Goal: Task Accomplishment & Management: Manage account settings

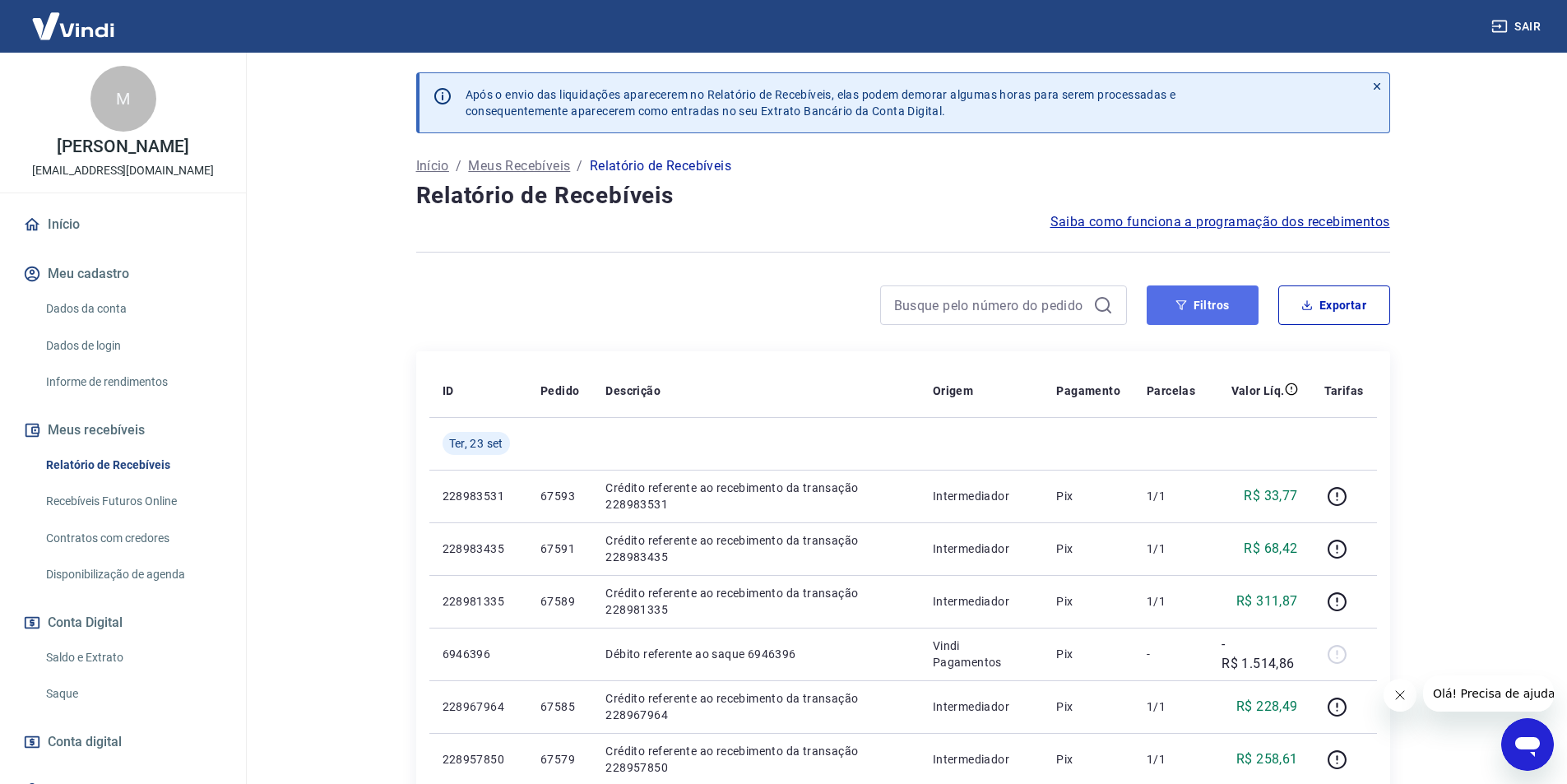
click at [1211, 304] on button "Filtros" at bounding box center [1203, 305] width 112 height 40
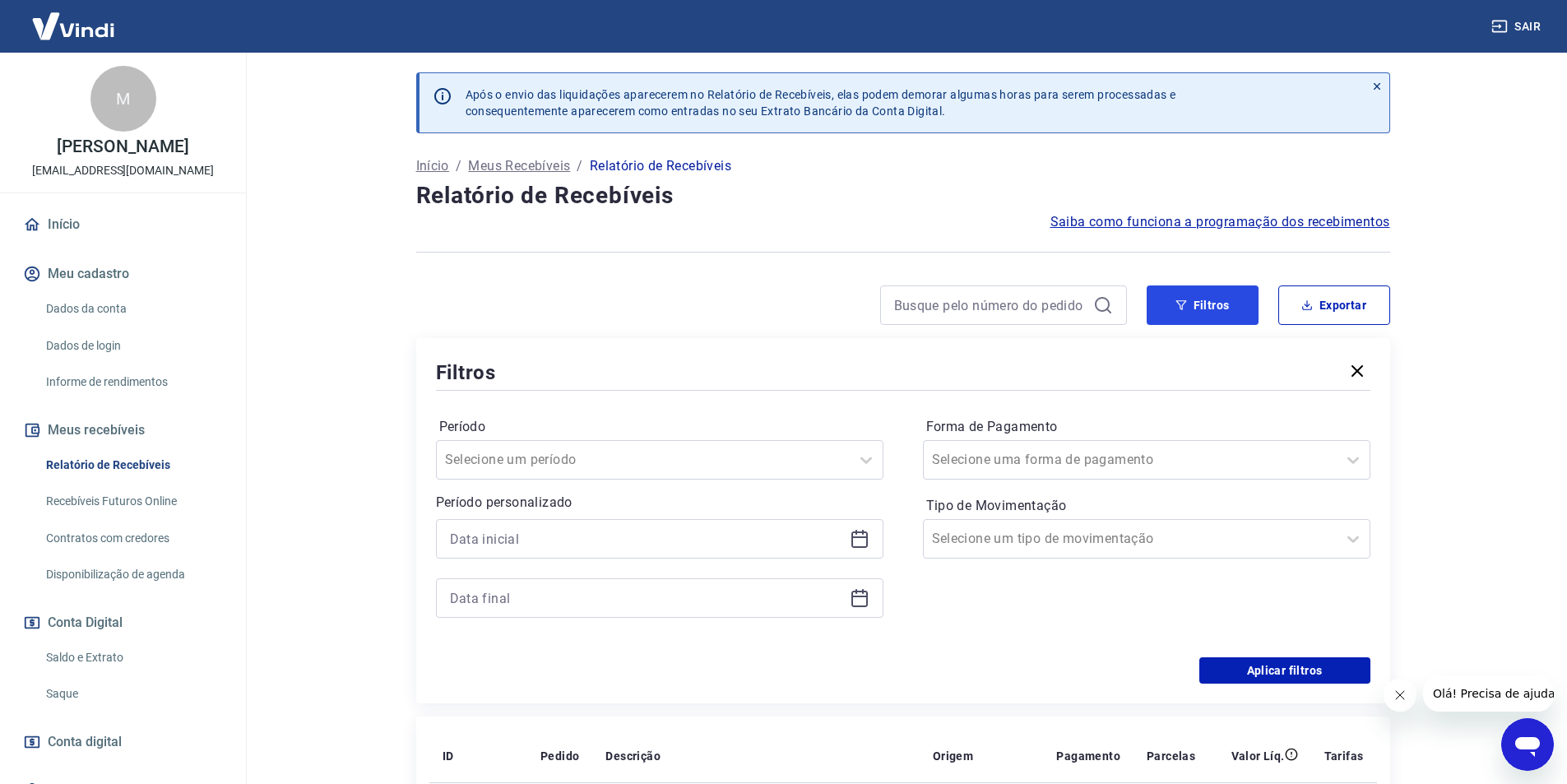
scroll to position [247, 0]
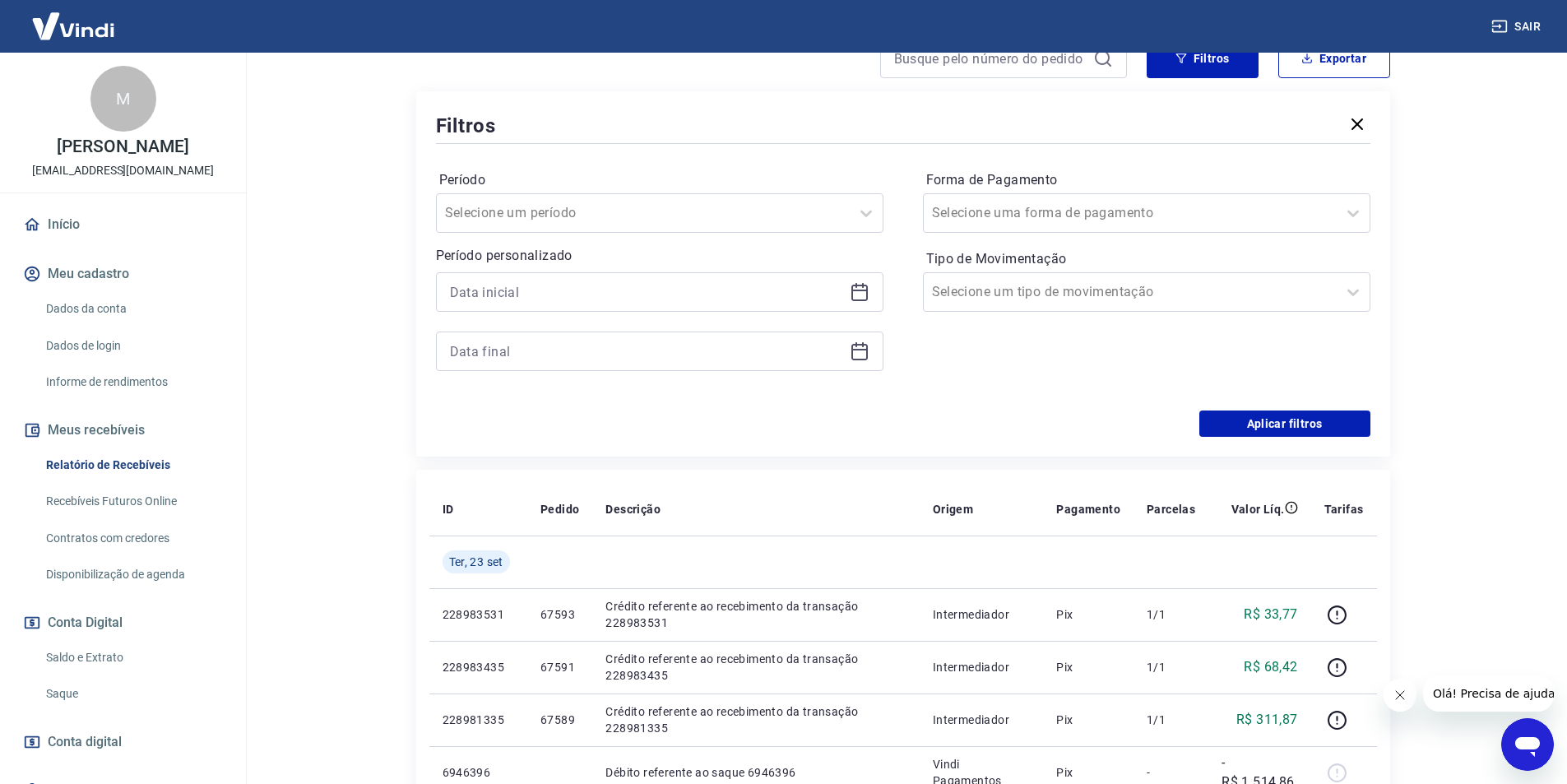
click at [865, 292] on icon at bounding box center [859, 292] width 20 height 20
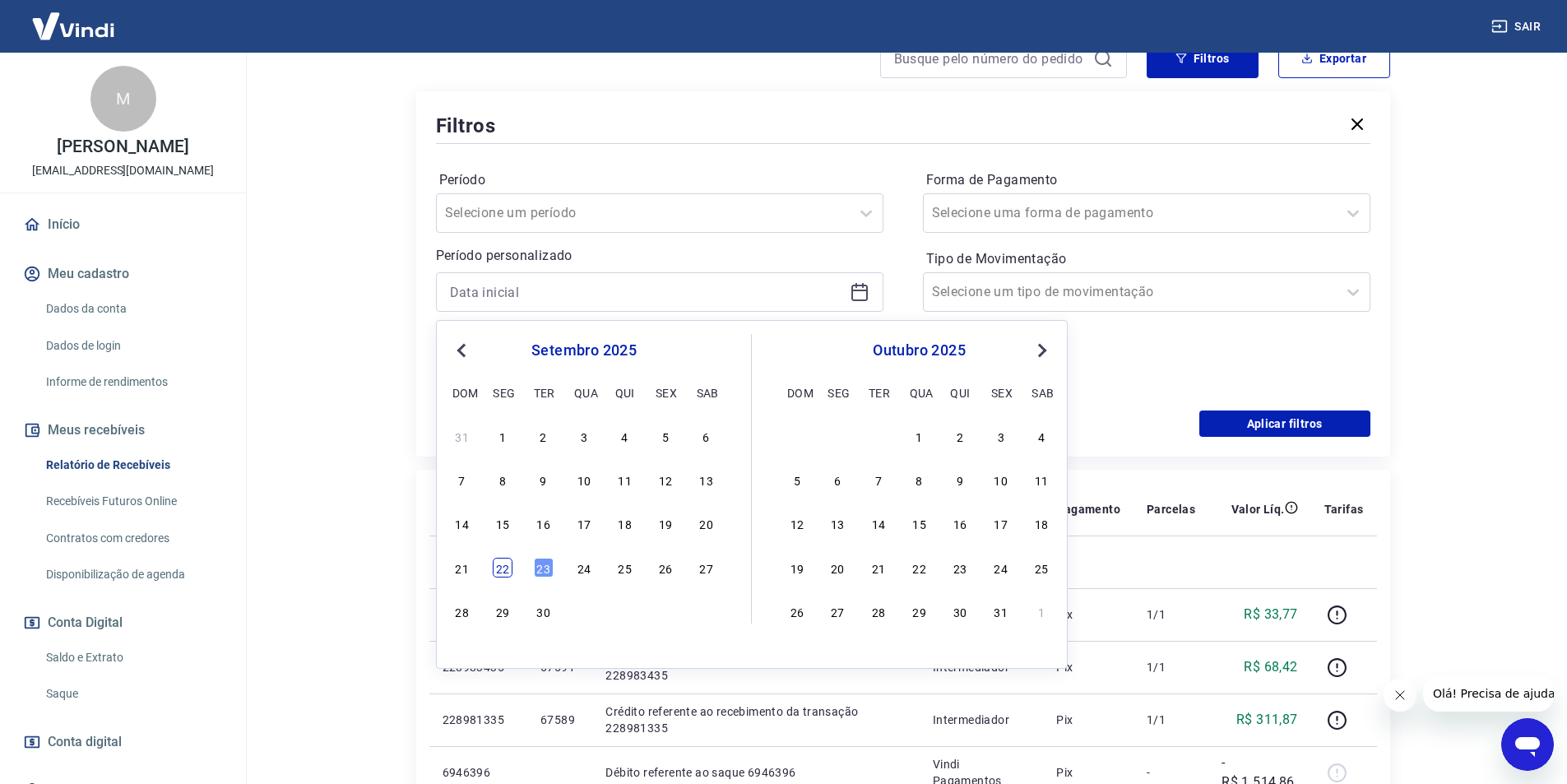
click at [507, 568] on div "22" at bounding box center [502, 567] width 20 height 20
type input "22/09/2025"
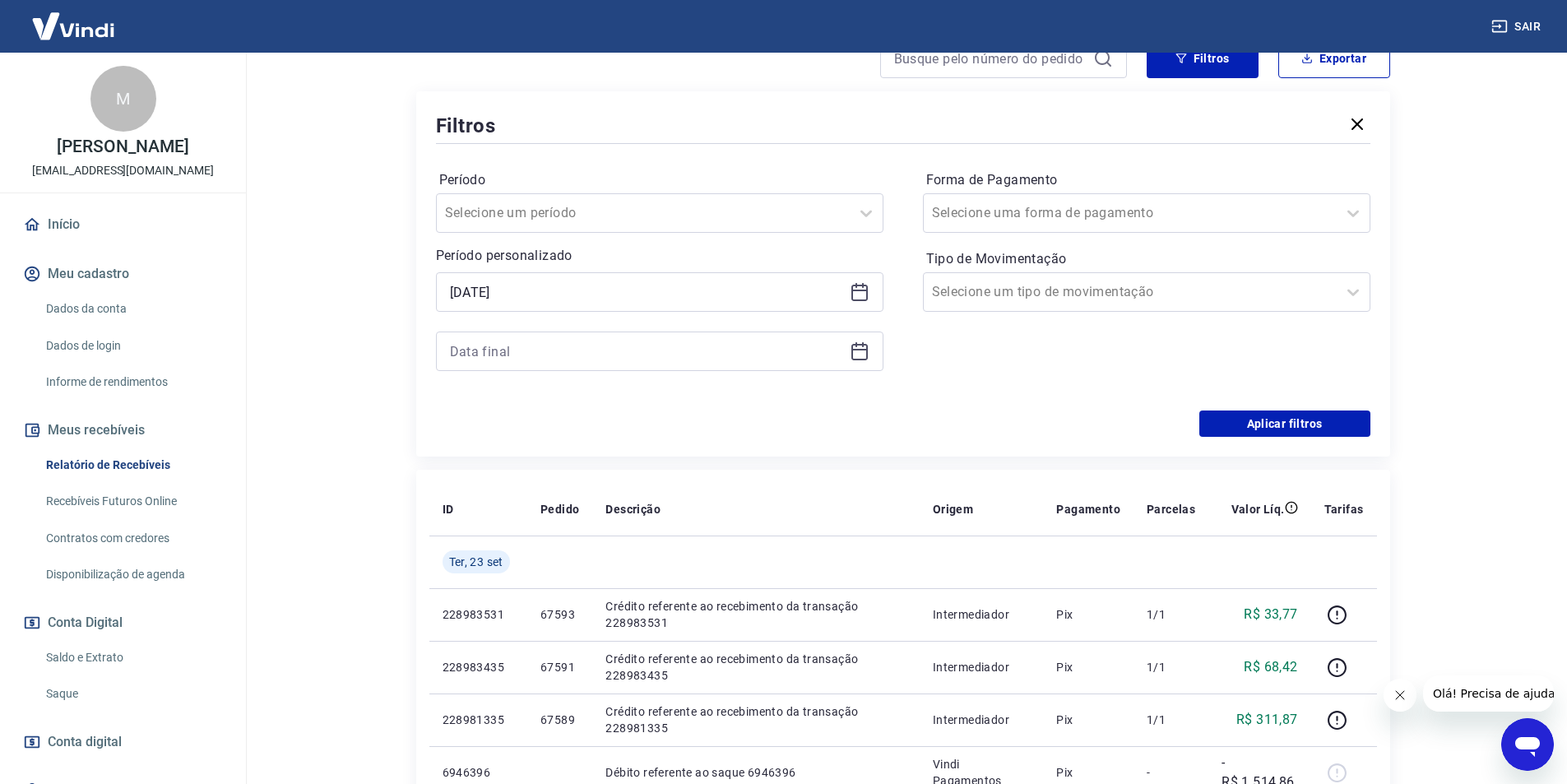
click at [864, 348] on icon at bounding box center [859, 351] width 20 height 20
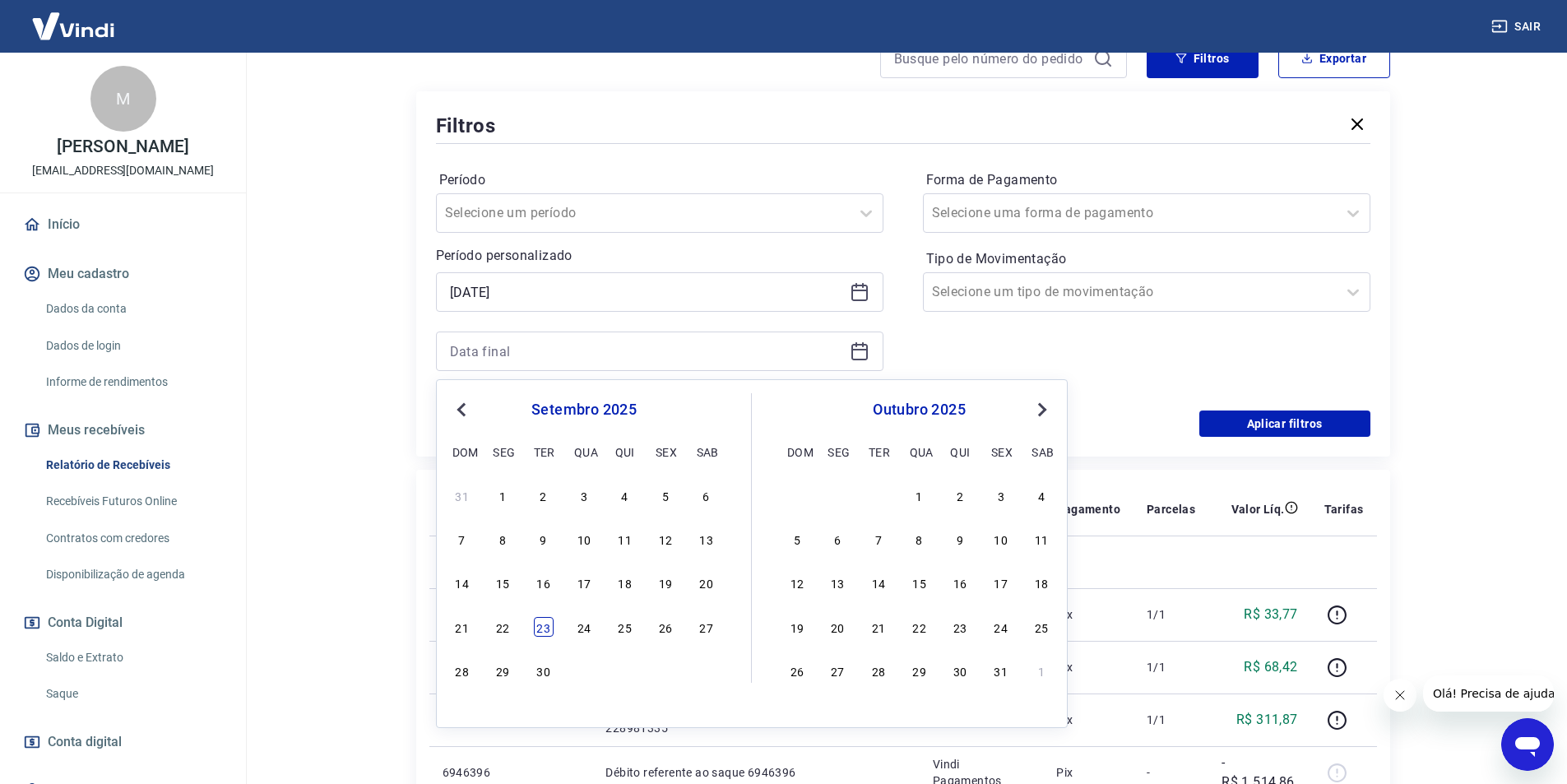
click at [544, 629] on div "23" at bounding box center [544, 626] width 20 height 20
type input "23/09/2025"
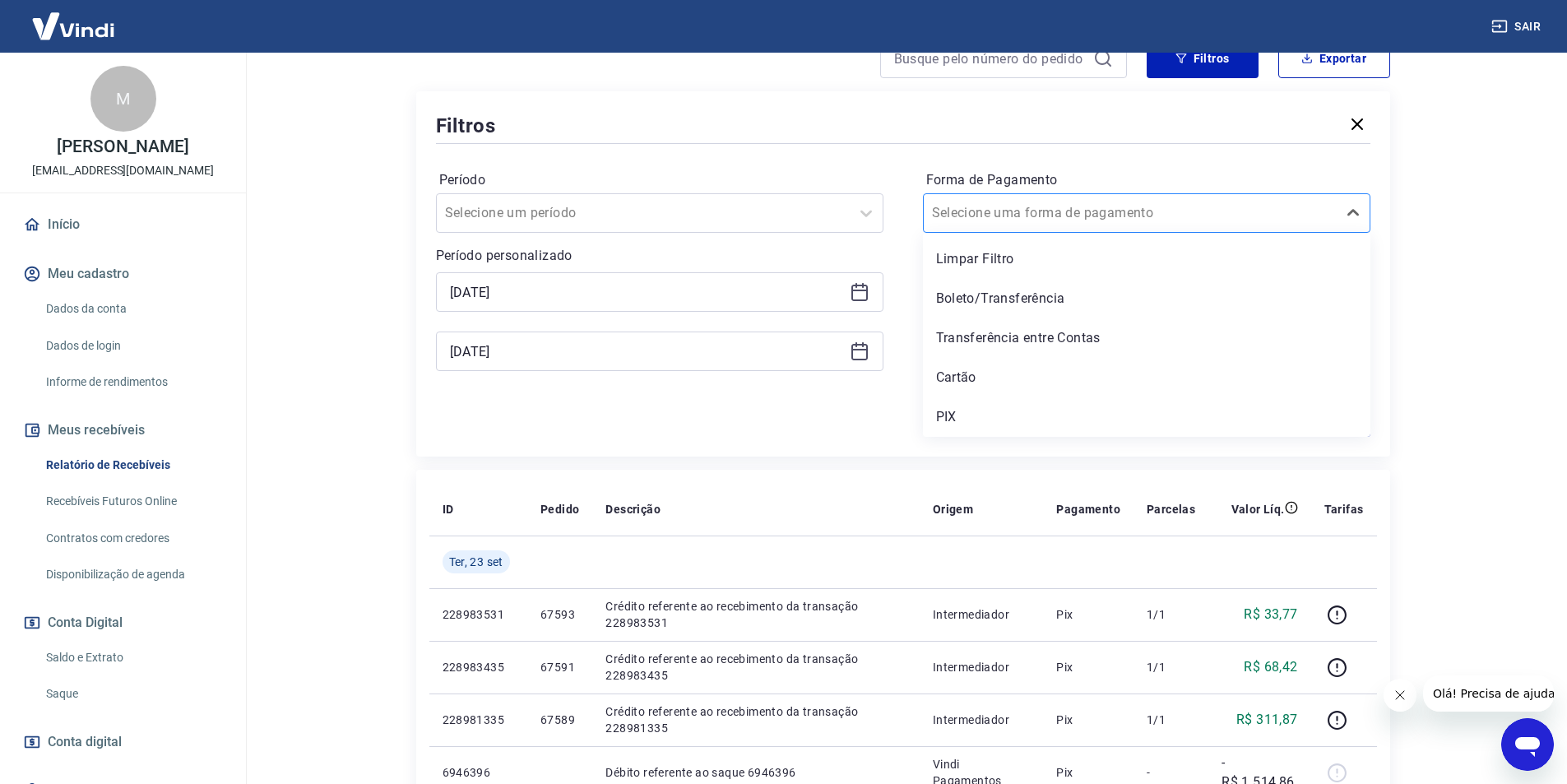
click at [1117, 215] on div at bounding box center [1130, 213] width 397 height 23
click at [943, 414] on div "PIX" at bounding box center [1147, 417] width 448 height 33
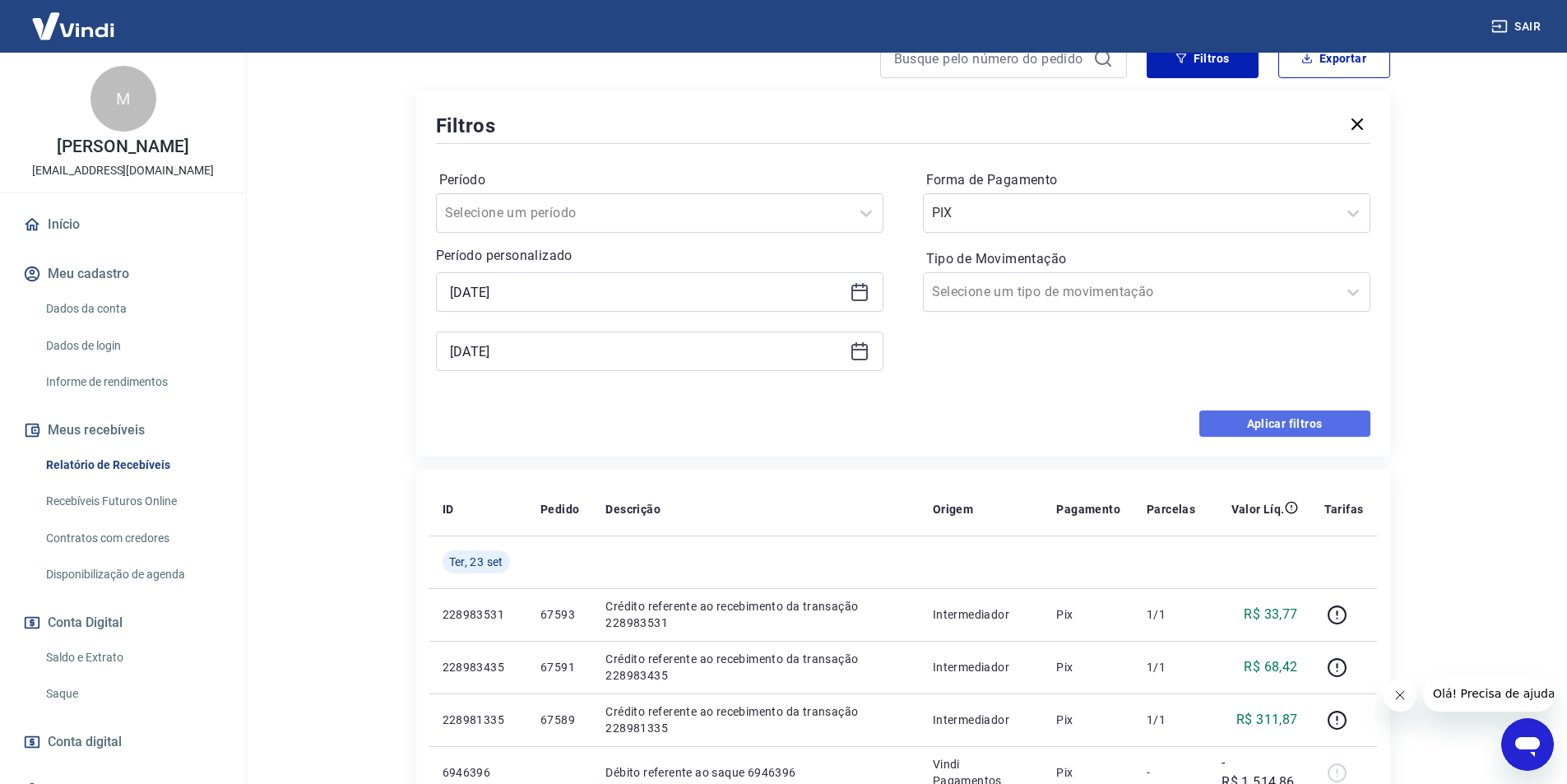
click at [1300, 420] on button "Aplicar filtros" at bounding box center [1285, 423] width 171 height 27
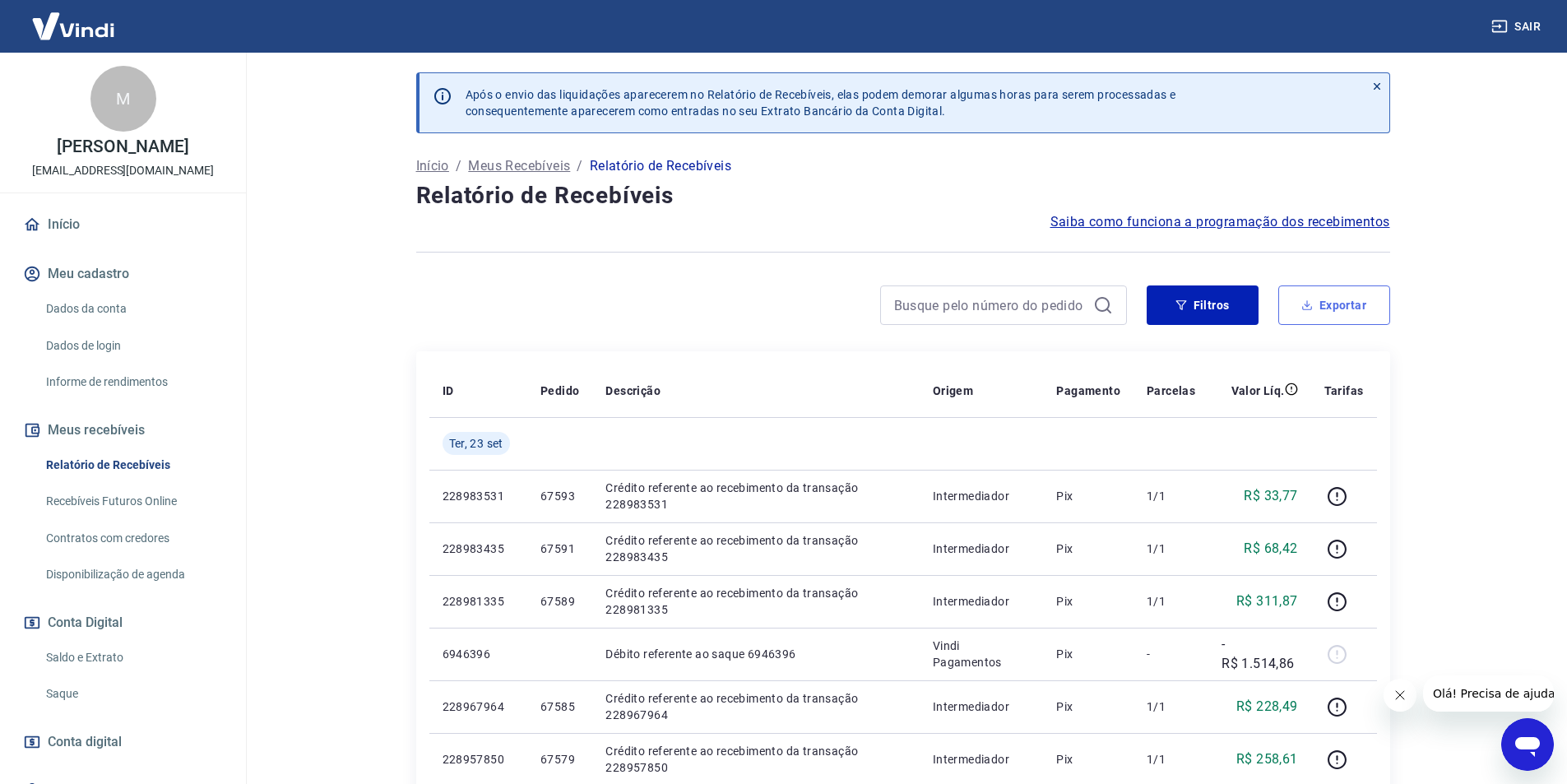
click at [1325, 305] on button "Exportar" at bounding box center [1335, 305] width 112 height 40
type input "22/09/2025"
type input "23/09/2025"
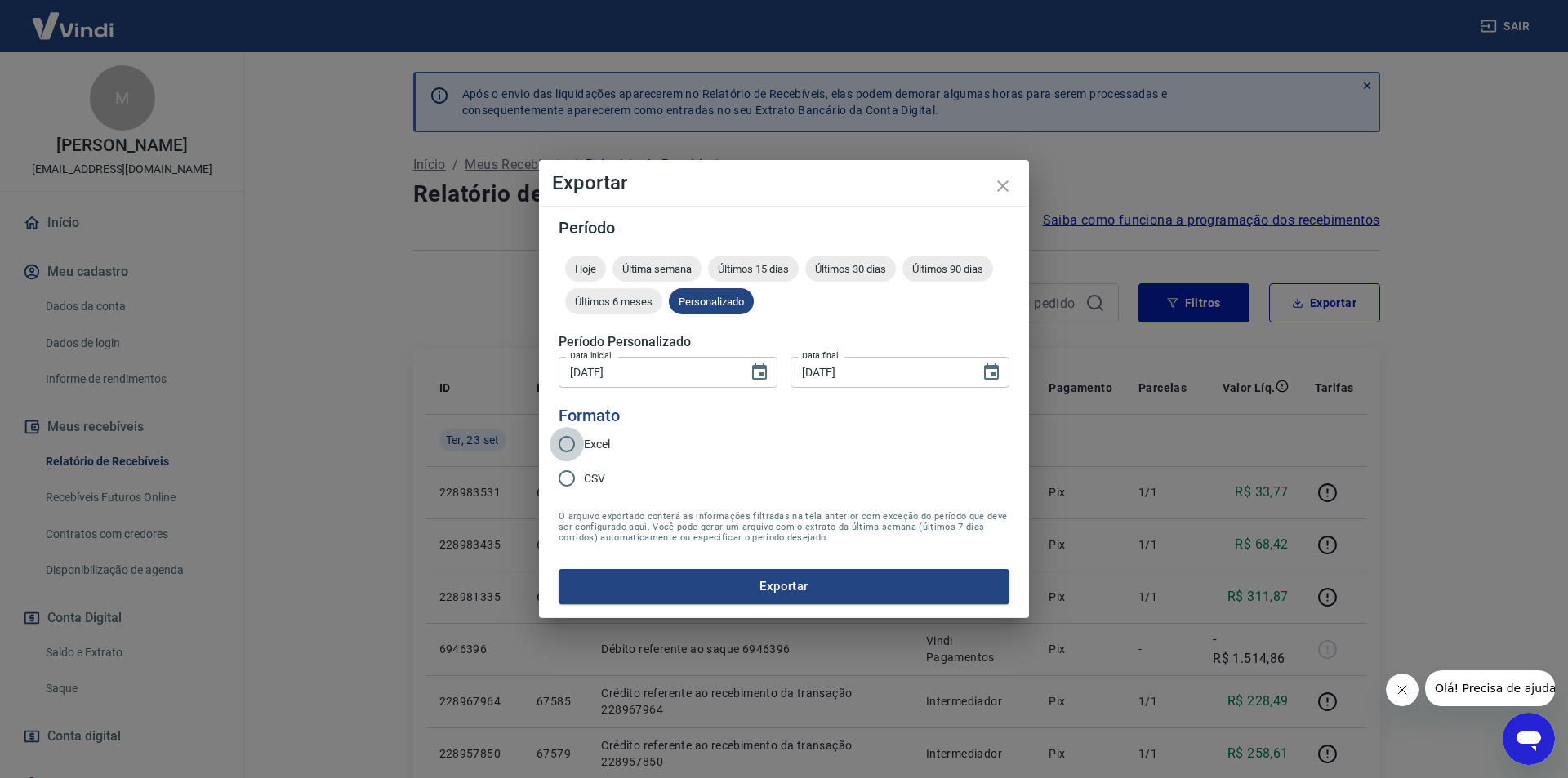
click at [581, 429] on input "Excel" at bounding box center [567, 444] width 34 height 34
radio input "true"
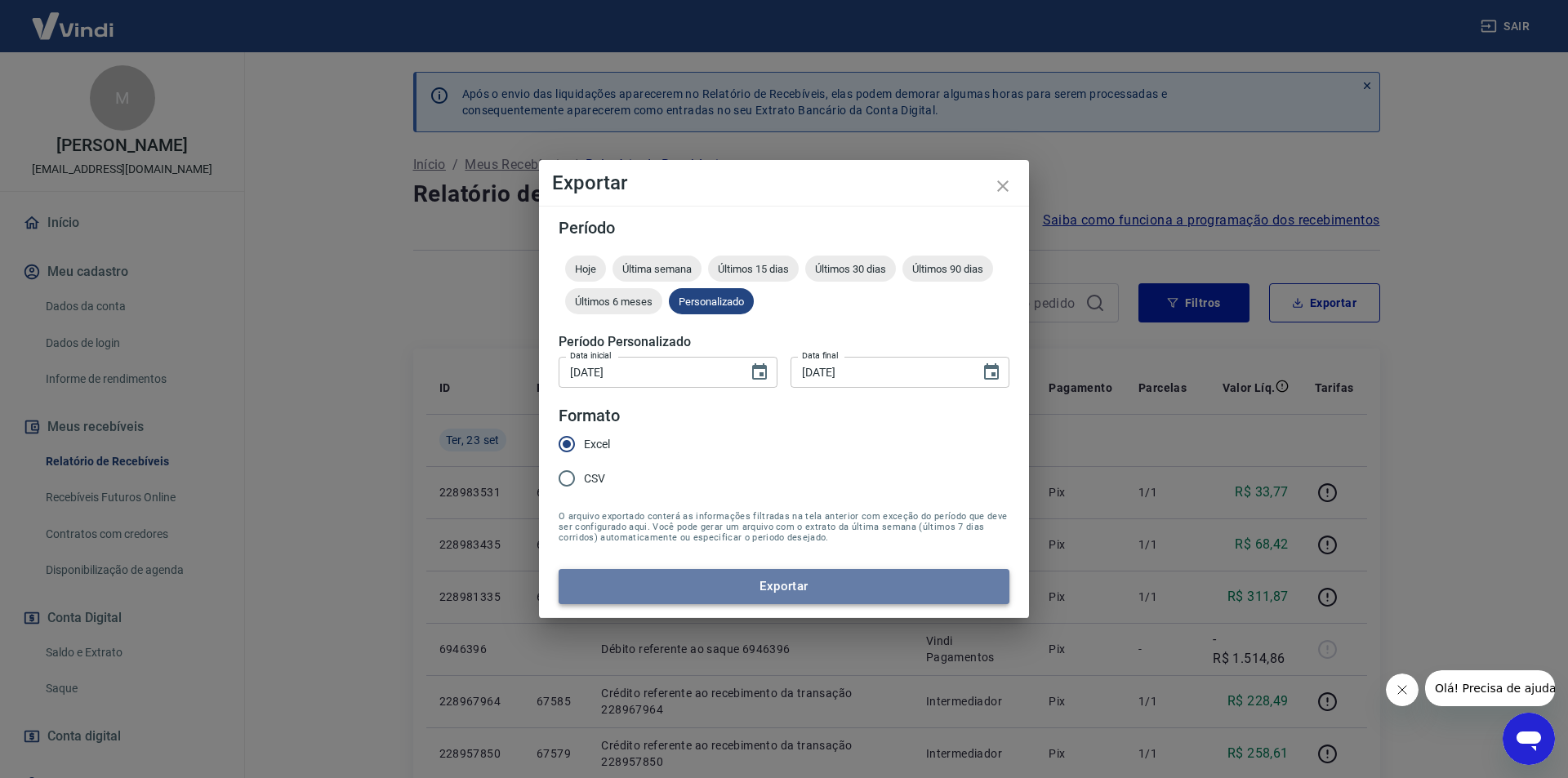
click at [752, 593] on button "Exportar" at bounding box center [784, 586] width 450 height 34
